Goal: Information Seeking & Learning: Learn about a topic

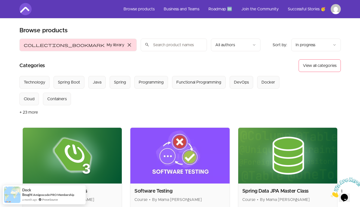
click at [208, 108] on section "Select from all categories: Technology Spring Boot Java Spring Programming Func…" at bounding box center [180, 97] width 322 height 43
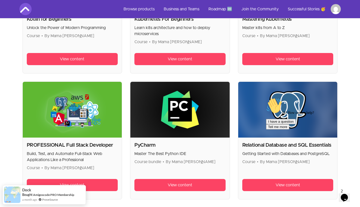
scroll to position [686, 0]
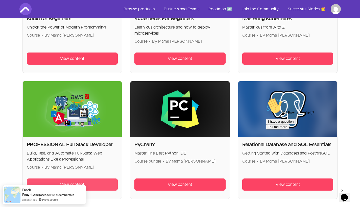
click at [74, 181] on link "View content" at bounding box center [72, 185] width 91 height 12
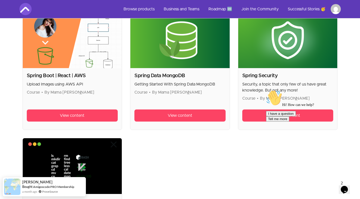
scroll to position [485, 0]
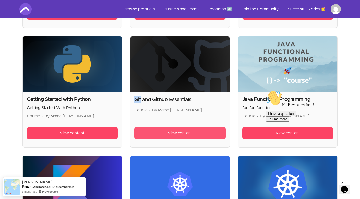
click at [189, 135] on span "View content" at bounding box center [180, 133] width 25 height 6
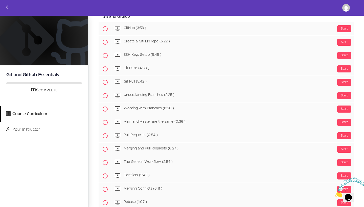
scroll to position [204, 0]
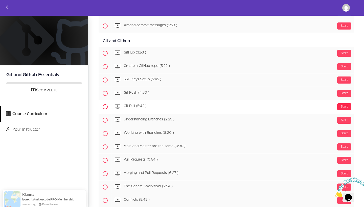
click at [338, 106] on div "Start" at bounding box center [344, 106] width 14 height 7
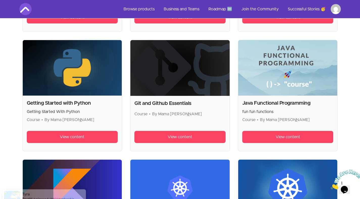
scroll to position [354, 0]
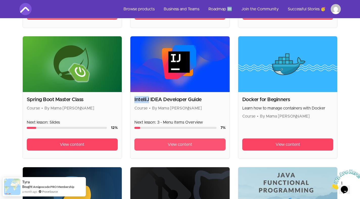
click at [156, 143] on link "View content" at bounding box center [179, 145] width 91 height 12
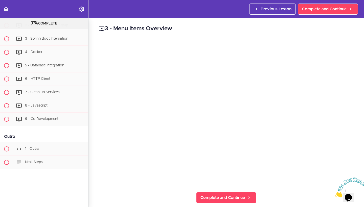
scroll to position [2595, 0]
